Goal: Transaction & Acquisition: Download file/media

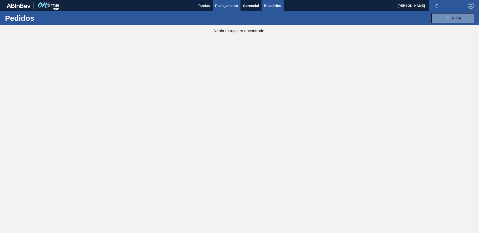
click at [263, 5] on button "Relatórios" at bounding box center [272, 5] width 22 height 11
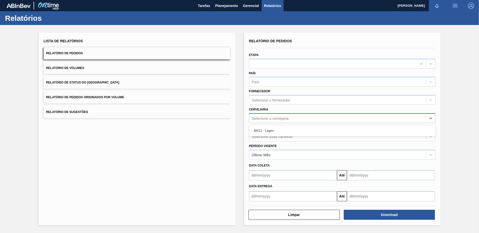
click at [271, 115] on div "Selecione a cervejaria" at bounding box center [337, 118] width 177 height 7
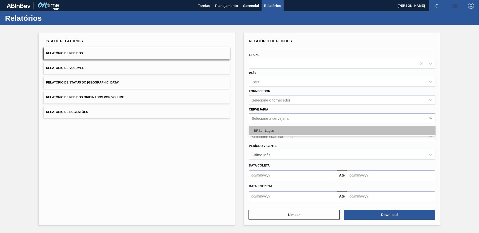
click at [266, 131] on div "BR21 - Lages" at bounding box center [342, 130] width 187 height 9
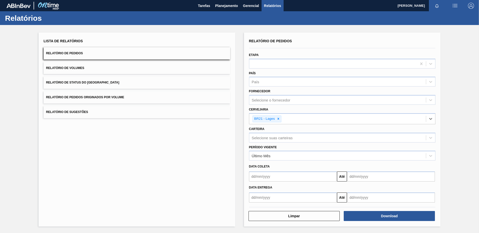
click at [264, 174] on input "text" at bounding box center [293, 177] width 88 height 10
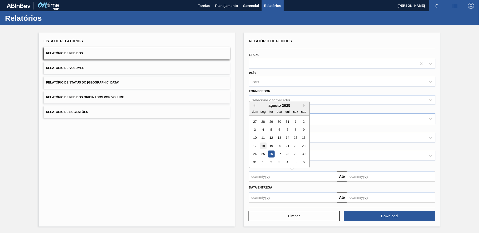
click at [261, 145] on div "18" at bounding box center [262, 146] width 7 height 7
type input "[DATE]"
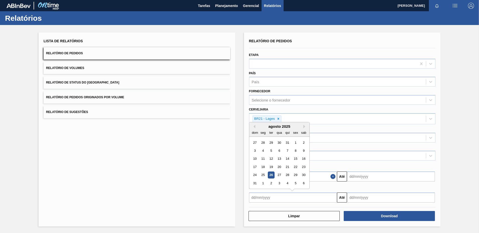
click at [262, 197] on input "text" at bounding box center [293, 198] width 88 height 10
click at [263, 169] on div "18" at bounding box center [262, 167] width 7 height 7
type input "[DATE]"
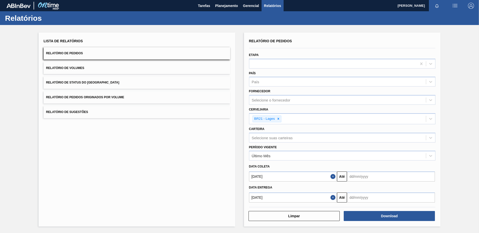
click at [372, 177] on input "text" at bounding box center [391, 177] width 88 height 10
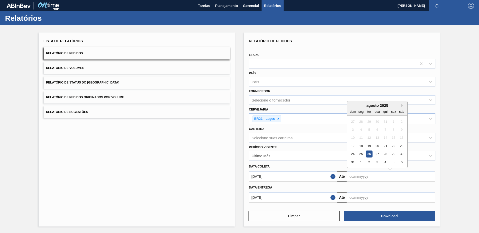
click at [400, 104] on div "agosto 2025" at bounding box center [377, 105] width 60 height 4
click at [400, 105] on div "agosto 2025" at bounding box center [377, 105] width 60 height 4
click at [401, 106] on div "agosto 2025" at bounding box center [377, 105] width 60 height 4
click at [402, 106] on button "Next Month" at bounding box center [403, 106] width 4 height 4
drag, startPoint x: 403, startPoint y: 139, endPoint x: 400, endPoint y: 140, distance: 3.1
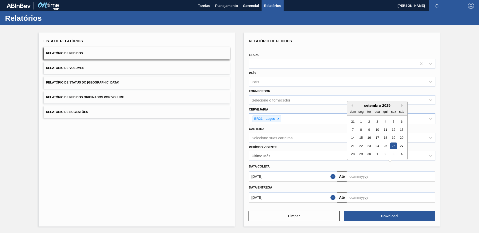
click at [402, 139] on div "20" at bounding box center [401, 138] width 7 height 7
type input "[DATE]"
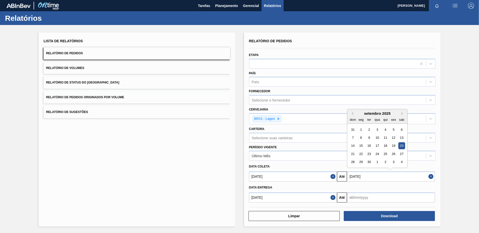
drag, startPoint x: 382, startPoint y: 177, endPoint x: 331, endPoint y: 176, distance: 50.6
click at [331, 176] on div "[DATE] Até [DATE] Previous Month Next Month [DATE] dom seg ter qua qui sex sab …" at bounding box center [342, 176] width 191 height 11
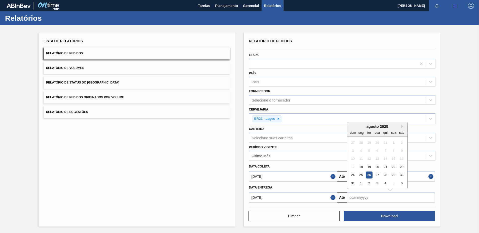
click at [361, 199] on input "text" at bounding box center [391, 198] width 88 height 10
paste input "[DATE]"
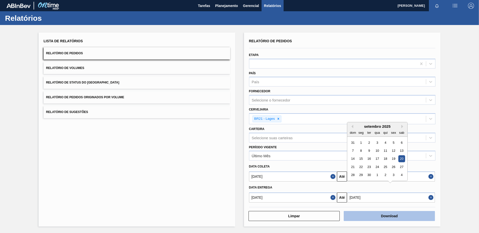
type input "[DATE]"
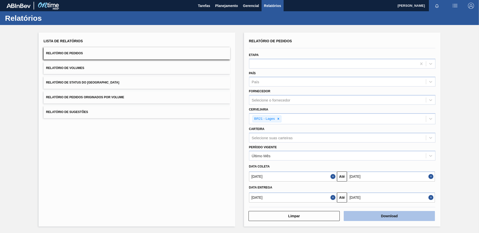
click at [380, 219] on button "Download" at bounding box center [389, 216] width 91 height 10
click at [175, 199] on div "Lista de Relatórios Relatório de Pedidos Relatório de Volumes Relatório de Stat…" at bounding box center [137, 130] width 197 height 194
